Goal: Communication & Community: Answer question/provide support

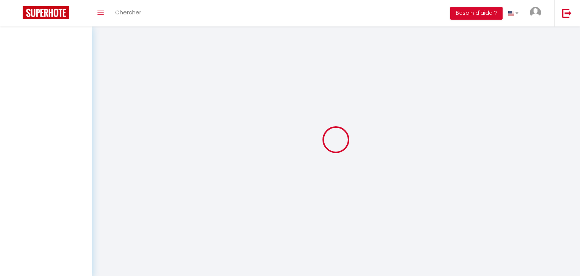
select select "message"
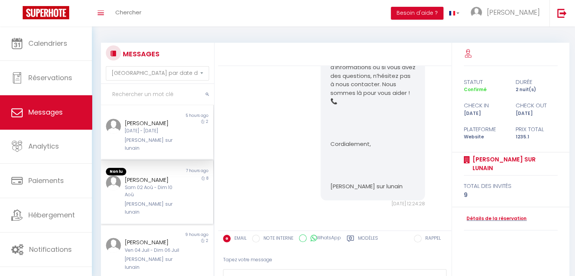
click at [167, 193] on div "Sam 02 Aoû - Dim 10 Aoû" at bounding box center [153, 191] width 56 height 14
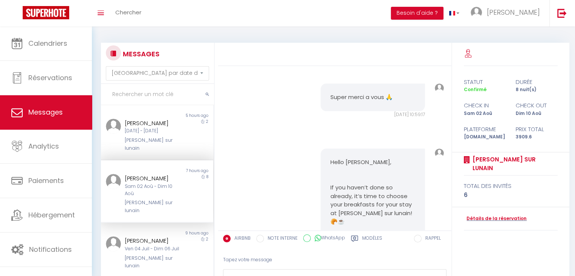
scroll to position [3679, 0]
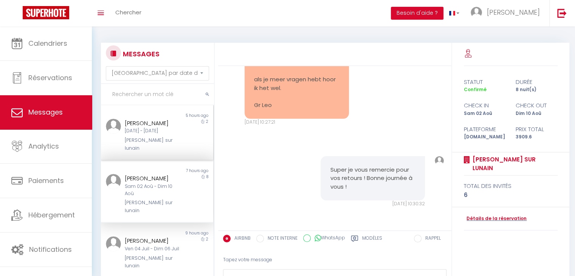
click at [170, 135] on div "[DATE] - [DATE]" at bounding box center [153, 130] width 56 height 7
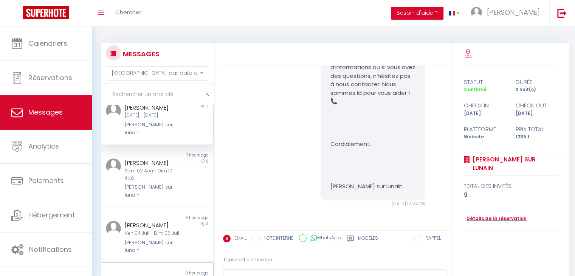
scroll to position [76, 0]
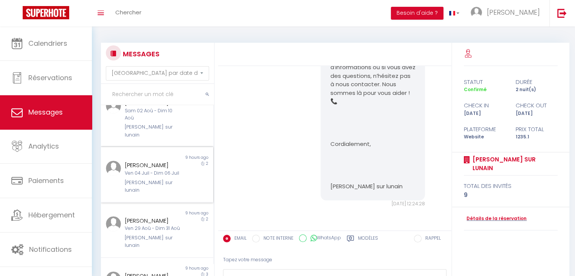
click at [165, 178] on div "[PERSON_NAME] [DATE] - [DATE][PERSON_NAME] sur lunain" at bounding box center [151, 177] width 65 height 33
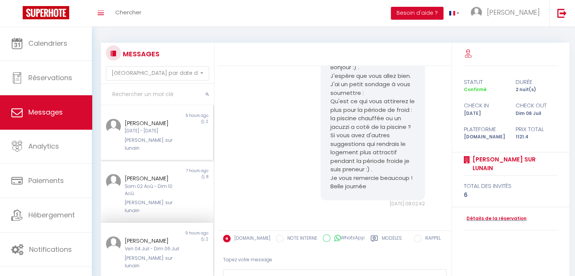
click at [145, 135] on div "[DATE] - [DATE]" at bounding box center [153, 130] width 56 height 7
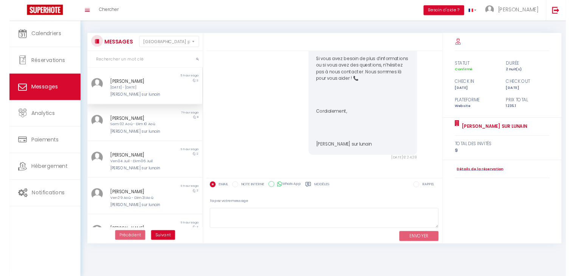
scroll to position [3100, 0]
